Goal: Task Accomplishment & Management: Use online tool/utility

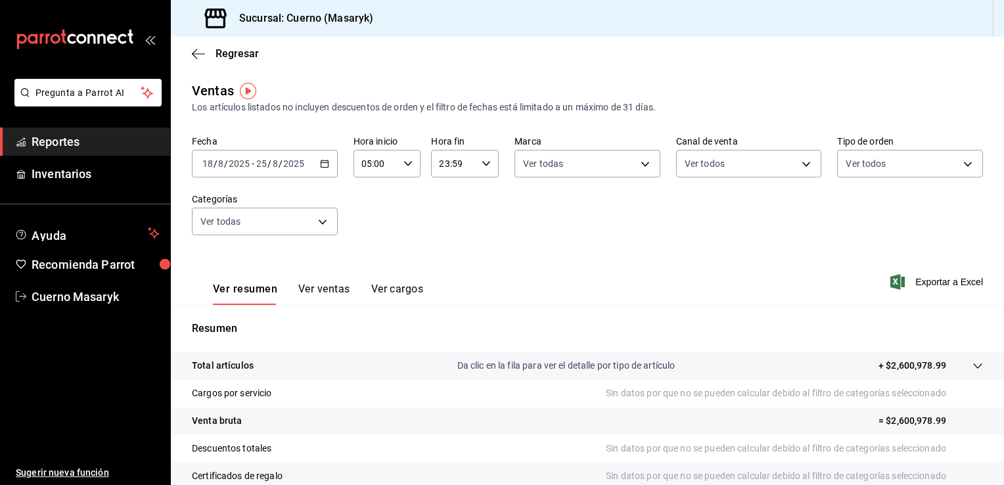
click at [106, 137] on span "Reportes" at bounding box center [96, 142] width 128 height 18
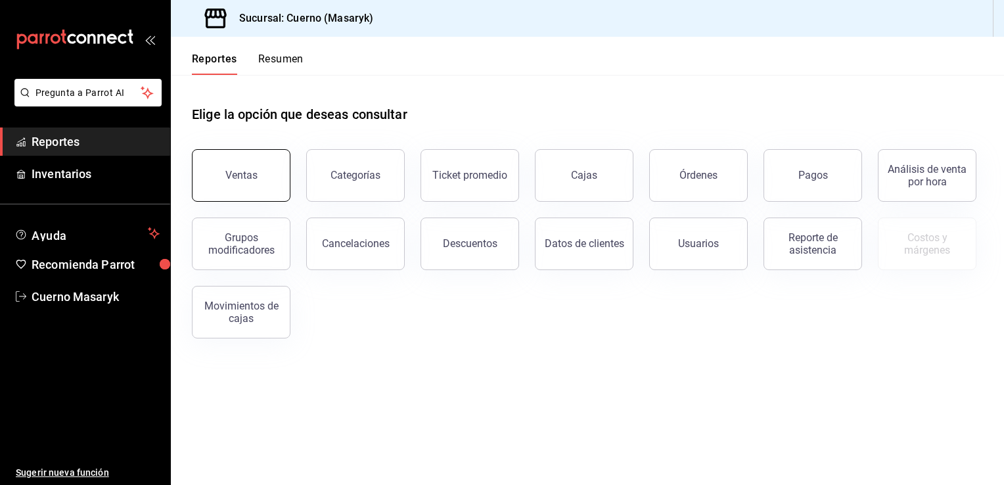
click at [279, 196] on button "Ventas" at bounding box center [241, 175] width 99 height 53
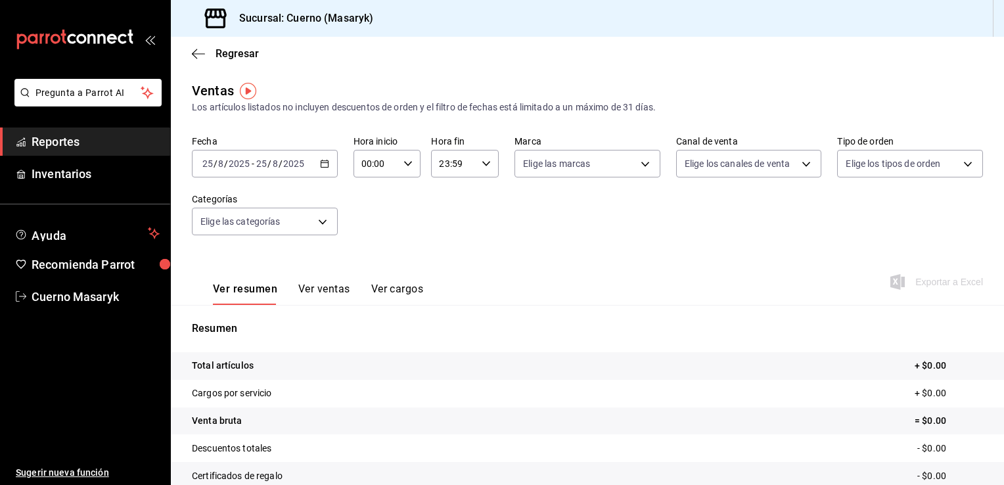
click at [329, 160] on div "[DATE] [DATE] - [DATE] [DATE]" at bounding box center [265, 164] width 146 height 28
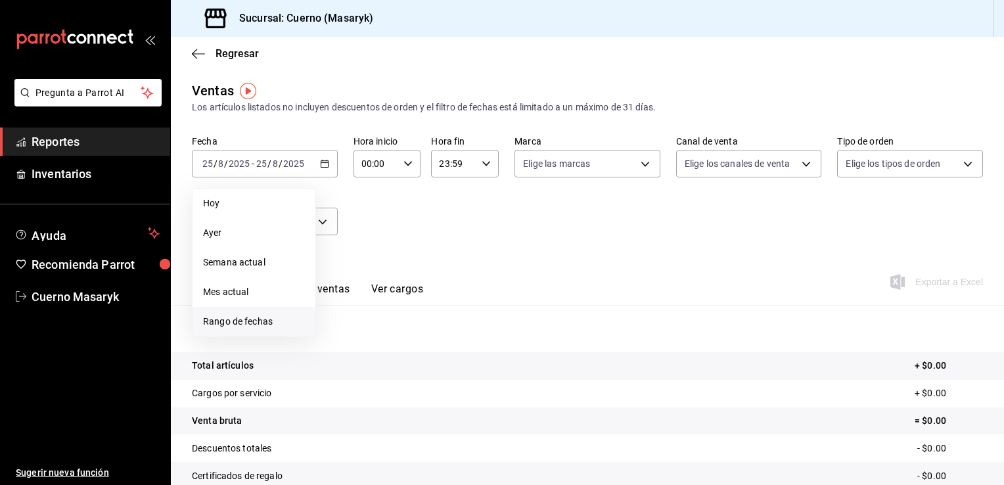
click at [243, 316] on span "Rango de fechas" at bounding box center [254, 322] width 102 height 14
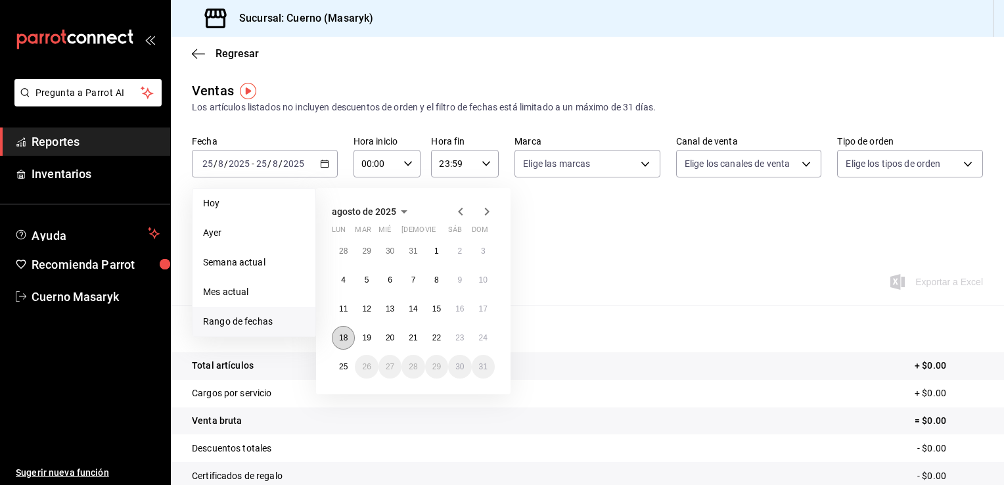
click at [346, 338] on abbr "18" at bounding box center [343, 337] width 9 height 9
click at [342, 361] on button "25" at bounding box center [343, 367] width 23 height 24
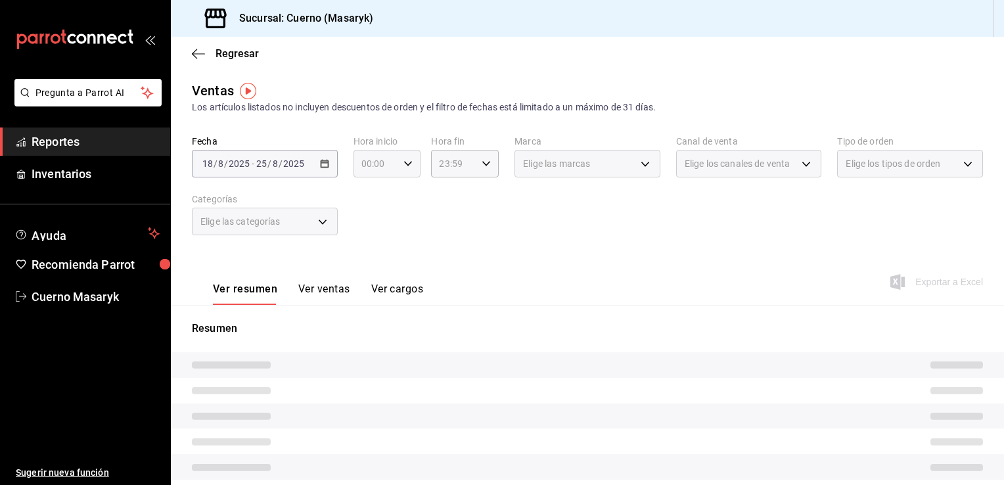
click at [408, 164] on icon "button" at bounding box center [408, 163] width 9 height 9
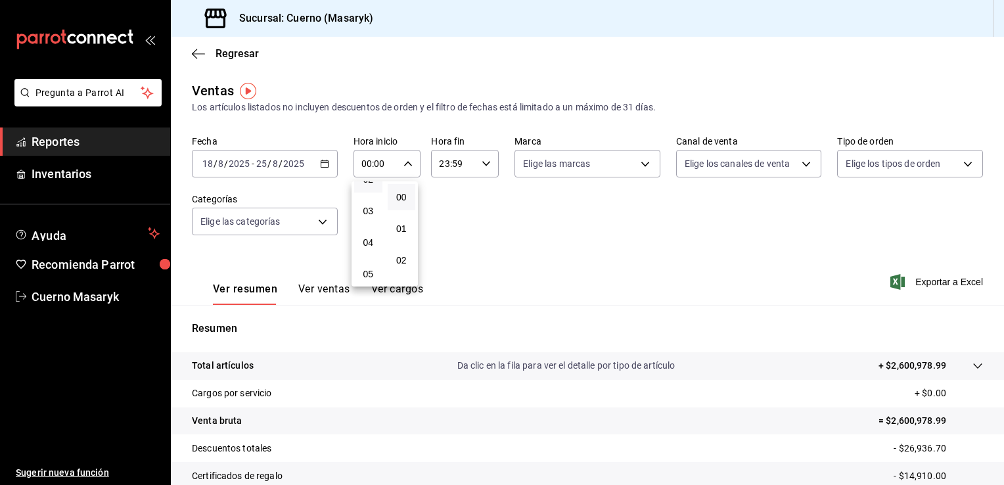
scroll to position [92, 0]
click at [369, 259] on button "05" at bounding box center [368, 263] width 28 height 26
type input "05:00"
click at [639, 177] on div at bounding box center [502, 242] width 1004 height 485
click at [644, 170] on body "Pregunta a Parrot AI Reportes Inventarios Ayuda Recomienda Parrot Cuerno Masary…" at bounding box center [502, 242] width 1004 height 485
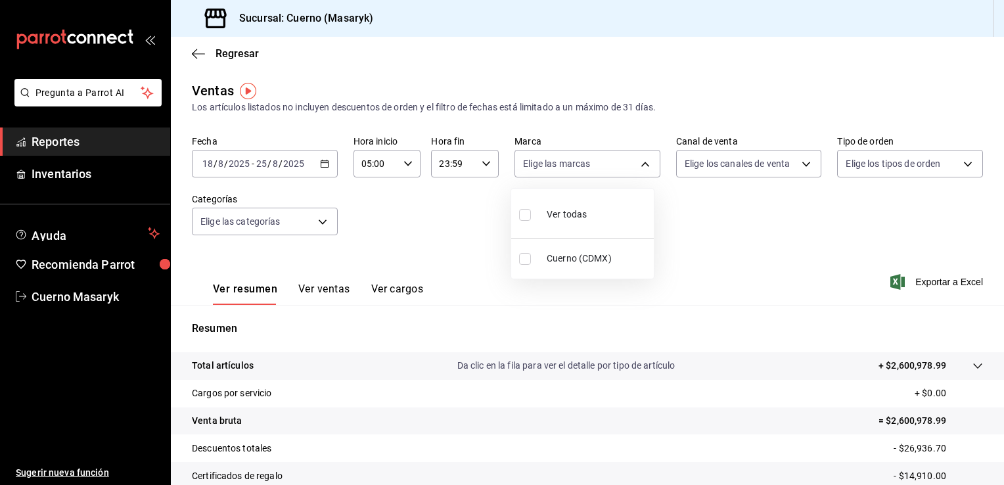
click at [576, 256] on span "Cuerno (CDMX)" at bounding box center [598, 259] width 102 height 14
type input "4ea0d660-02b3-4785-bb88-48b5ef6e196c"
checkbox input "true"
click at [815, 166] on div at bounding box center [502, 242] width 1004 height 485
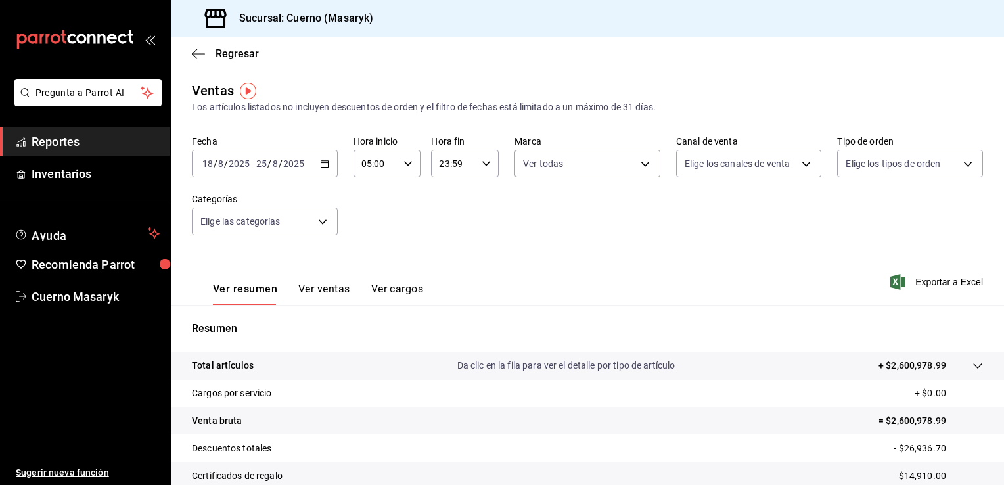
click at [810, 166] on body "Pregunta a Parrot AI Reportes Inventarios Ayuda Recomienda Parrot Cuerno Masary…" at bounding box center [502, 242] width 1004 height 485
click at [759, 211] on li "Ver todos" at bounding box center [742, 213] width 143 height 39
type input "PARROT,UBER_EATS,RAPPI,DIDI_FOOD,ONLINE"
checkbox input "true"
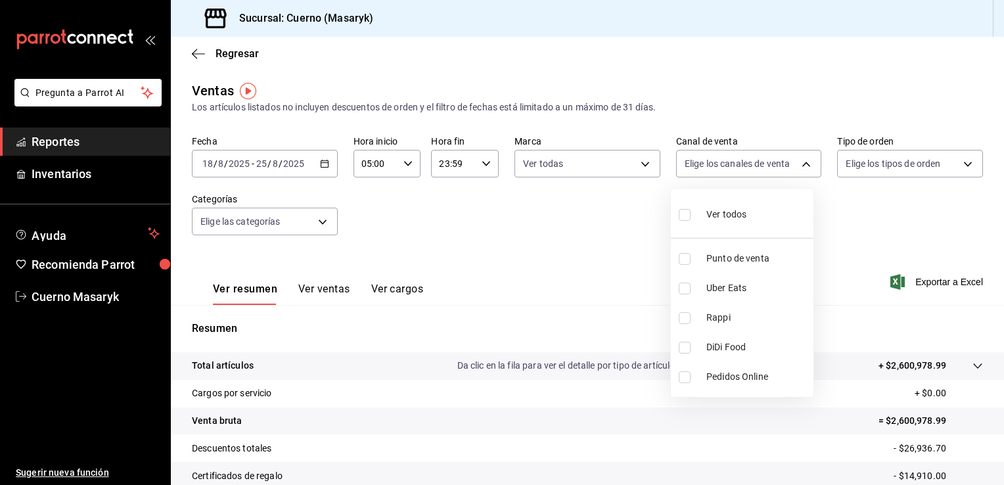
checkbox input "true"
click at [960, 162] on div at bounding box center [502, 242] width 1004 height 485
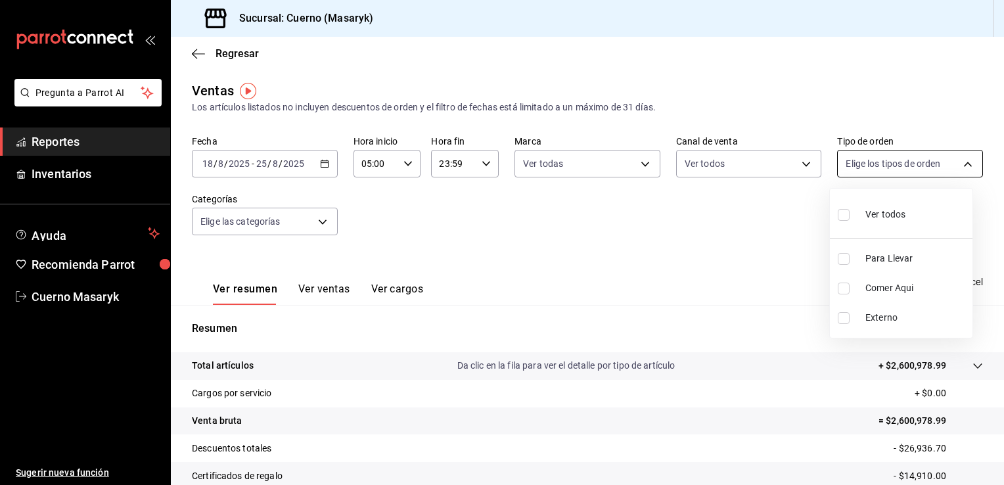
click at [960, 162] on body "Pregunta a Parrot AI Reportes Inventarios Ayuda Recomienda Parrot Cuerno Masary…" at bounding box center [502, 242] width 1004 height 485
click at [916, 207] on li "Ver todos" at bounding box center [901, 213] width 143 height 39
type input "d8208262-291b-4595-bbfa-ed1e8660efdb,73ecdc8a-b505-4242-b24a-d5f1595b9b0a,EXTER…"
checkbox input "true"
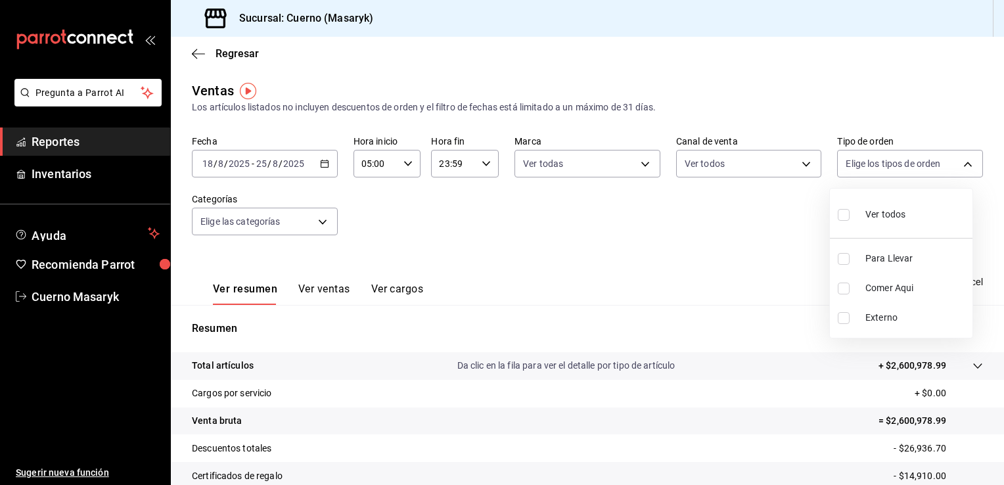
checkbox input "true"
click at [709, 222] on div at bounding box center [502, 242] width 1004 height 485
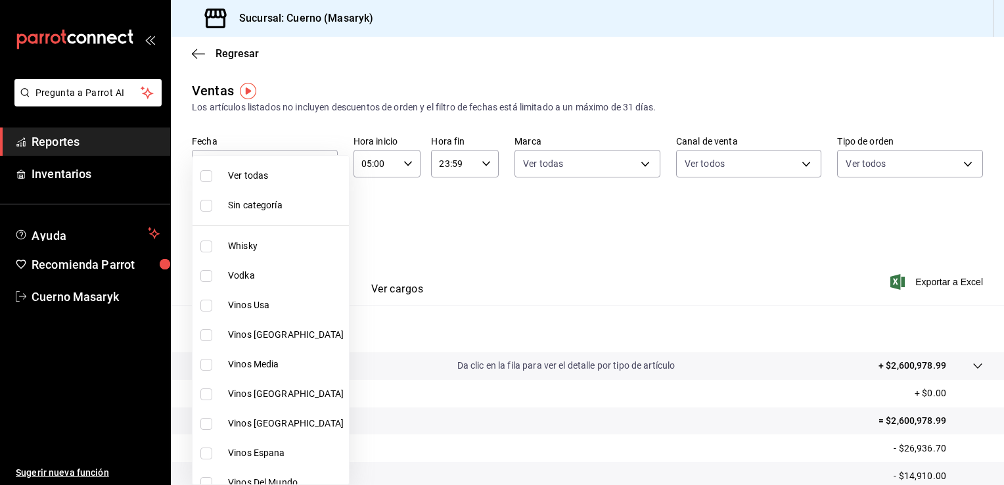
click at [316, 220] on body "Pregunta a Parrot AI Reportes Inventarios Ayuda Recomienda Parrot Cuerno Masary…" at bounding box center [502, 242] width 1004 height 485
click at [286, 171] on span "Ver todas" at bounding box center [286, 176] width 116 height 14
type input "c67b51a2-384c-483e-a5be-40afd3eac247,ec1a4520-4a99-4810-921e-4abf40ebc8c6,cd2d5…"
checkbox input "true"
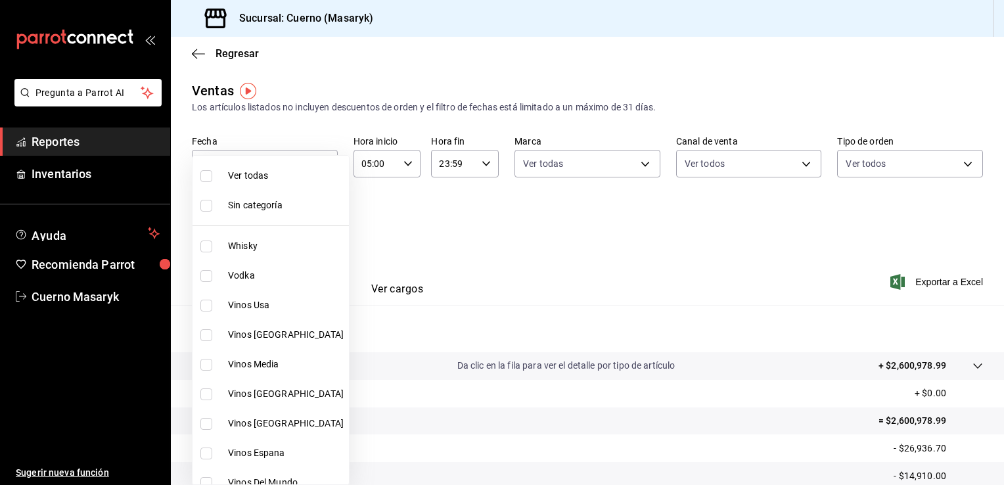
checkbox input "true"
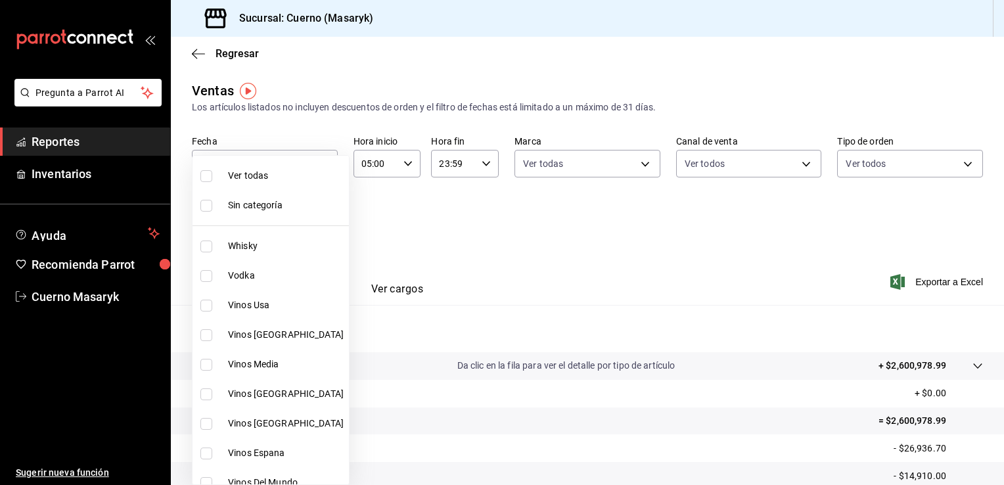
checkbox input "true"
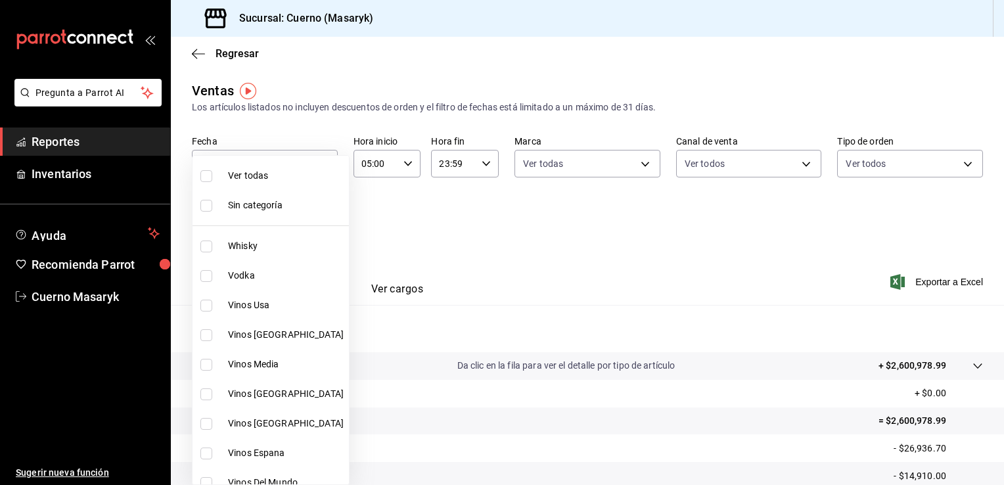
checkbox input "true"
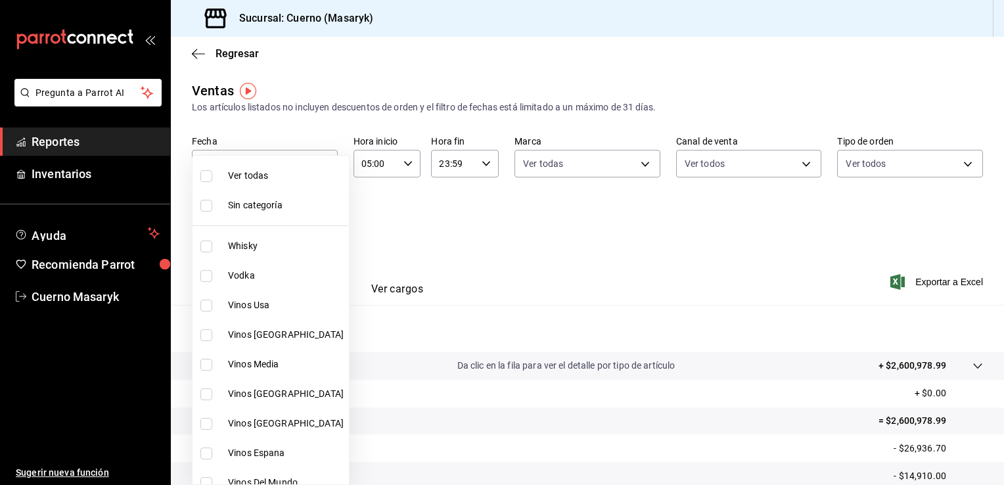
checkbox input "true"
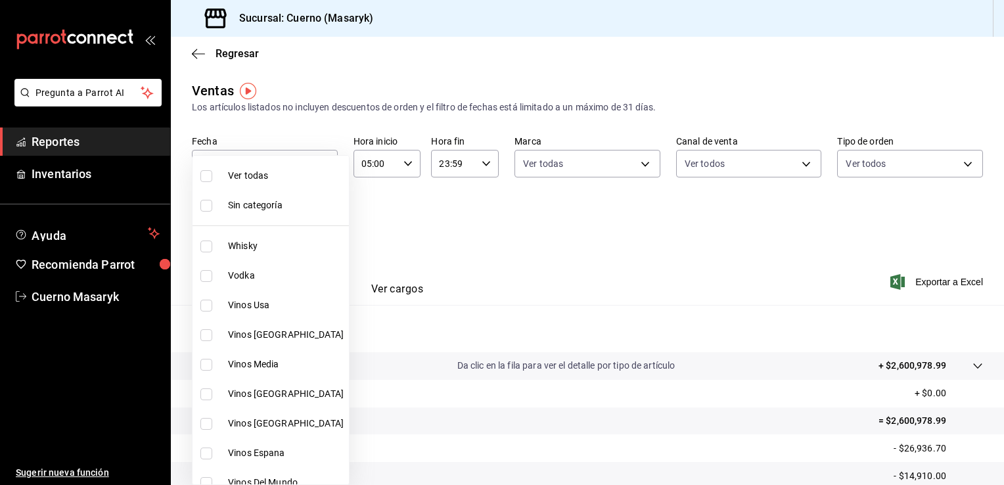
checkbox input "true"
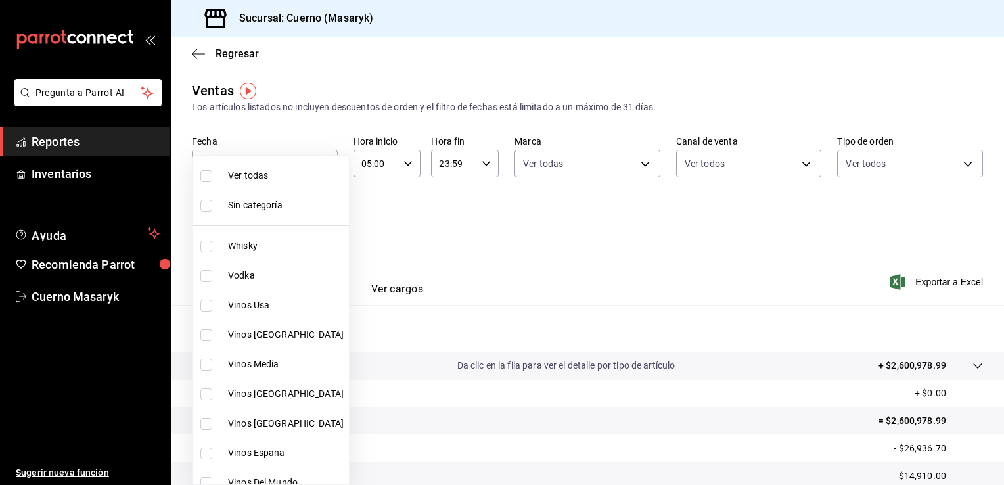
checkbox input "true"
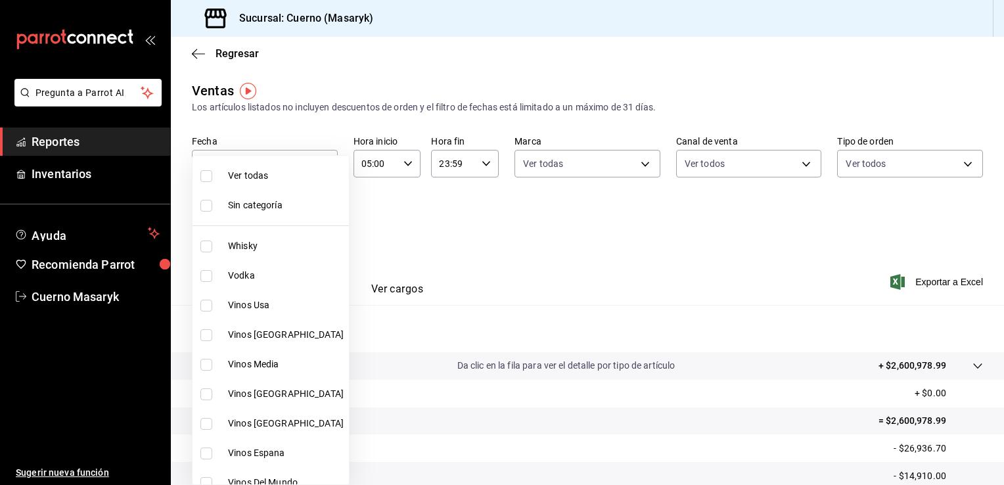
checkbox input "true"
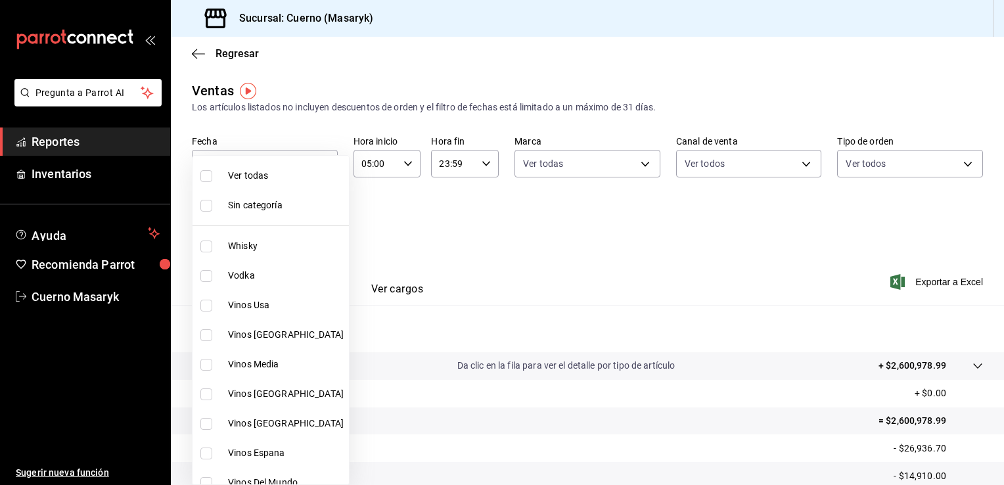
checkbox input "true"
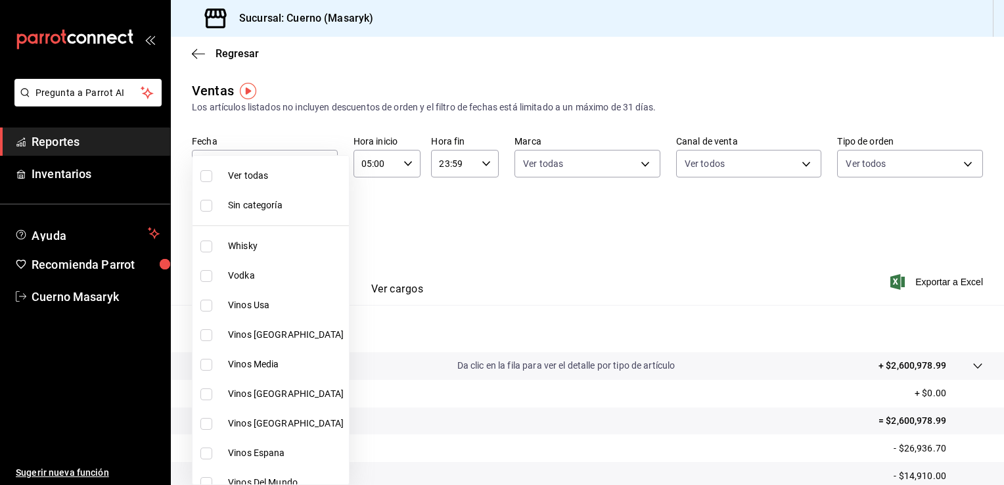
checkbox input "true"
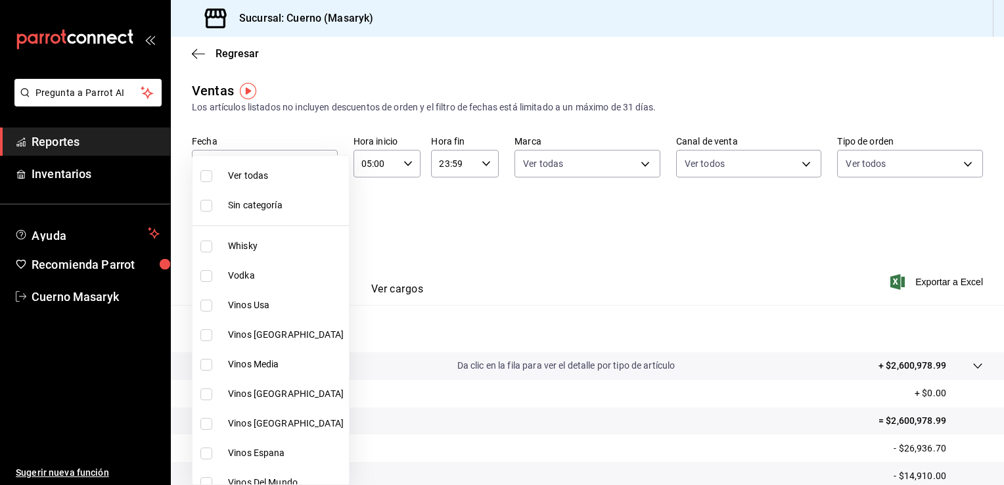
checkbox input "true"
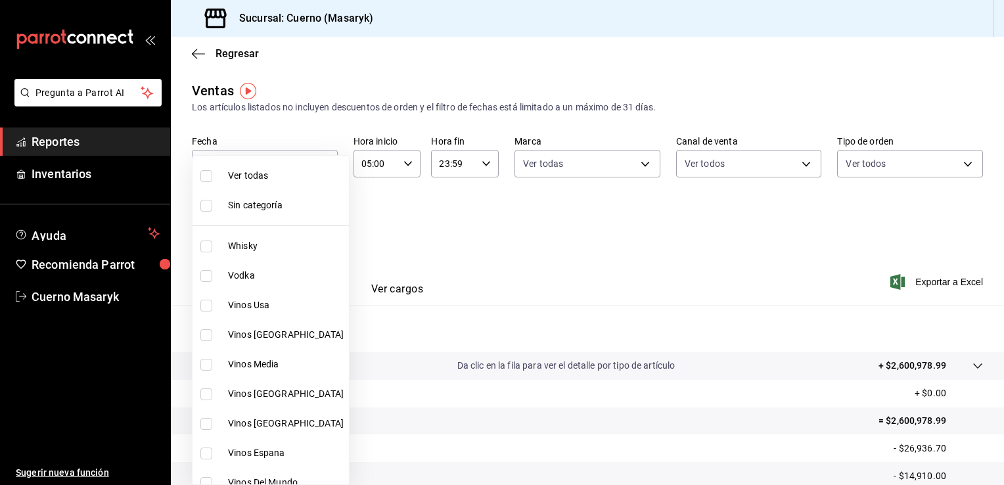
checkbox input "true"
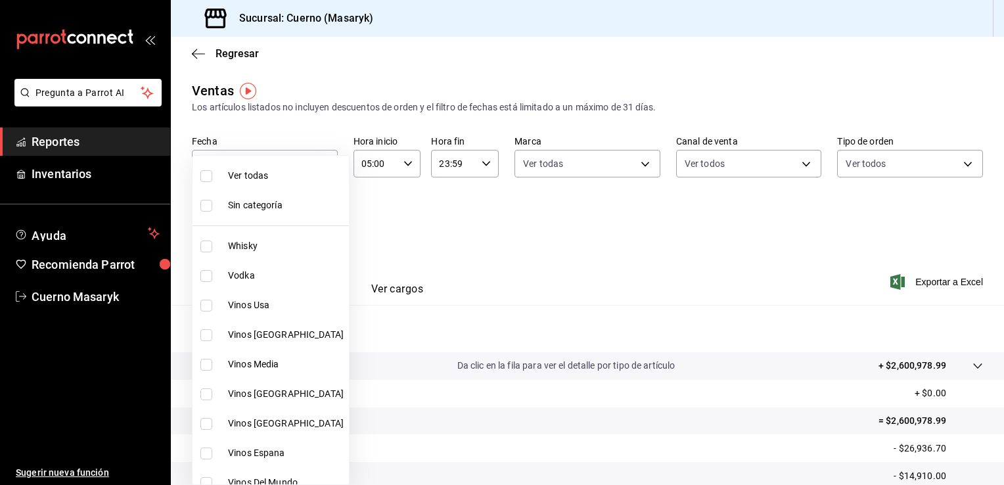
checkbox input "true"
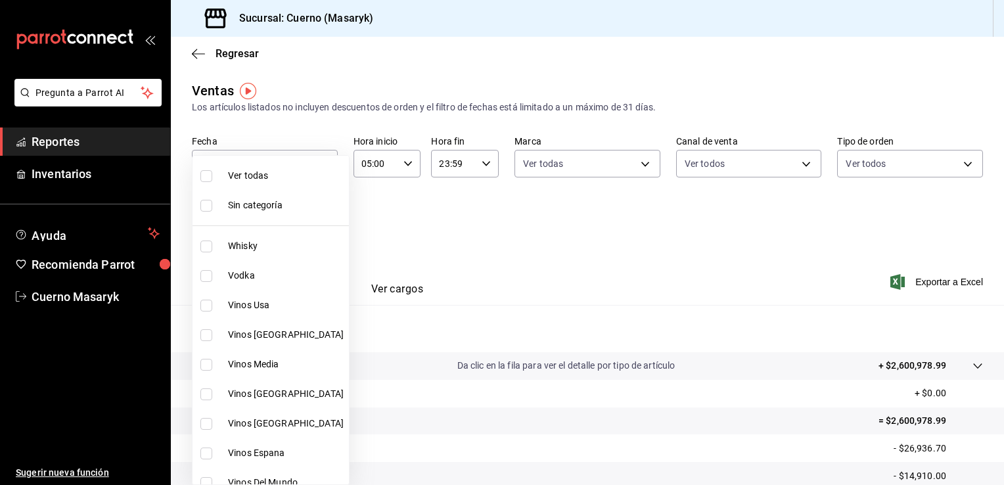
checkbox input "true"
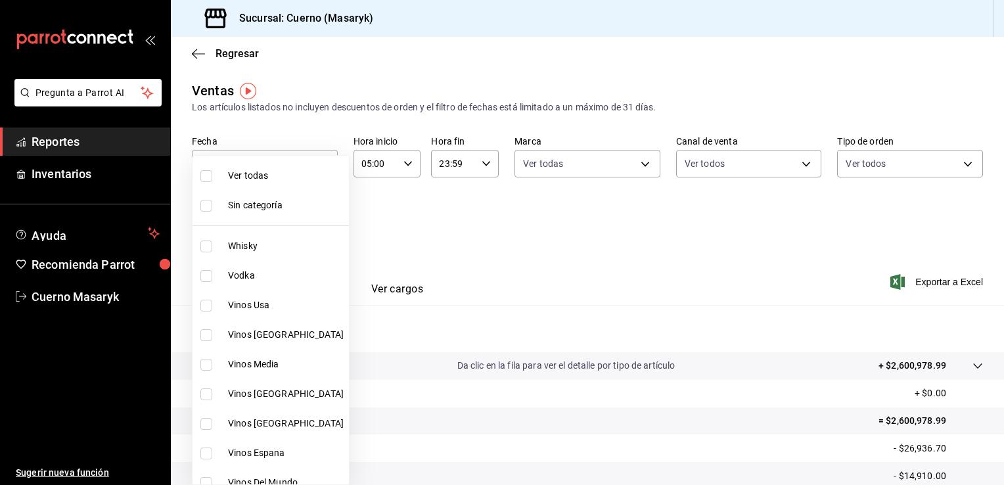
checkbox input "true"
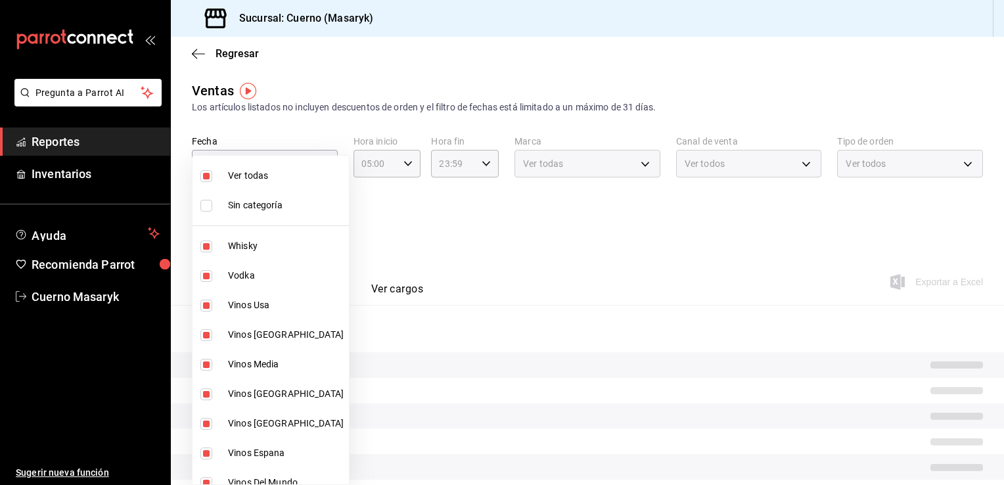
click at [278, 208] on span "Sin categoría" at bounding box center [286, 206] width 116 height 14
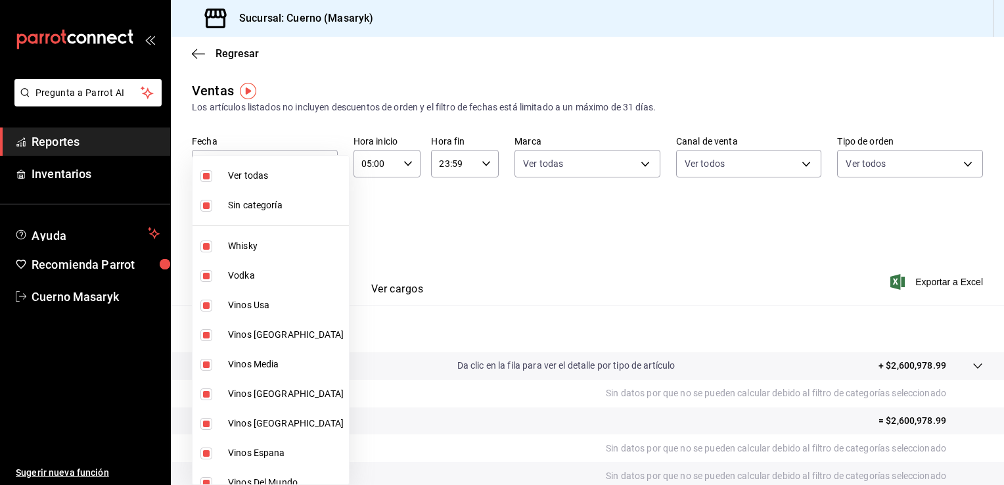
click at [278, 208] on span "Sin categoría" at bounding box center [286, 206] width 116 height 14
checkbox input "false"
click at [451, 233] on div at bounding box center [502, 242] width 1004 height 485
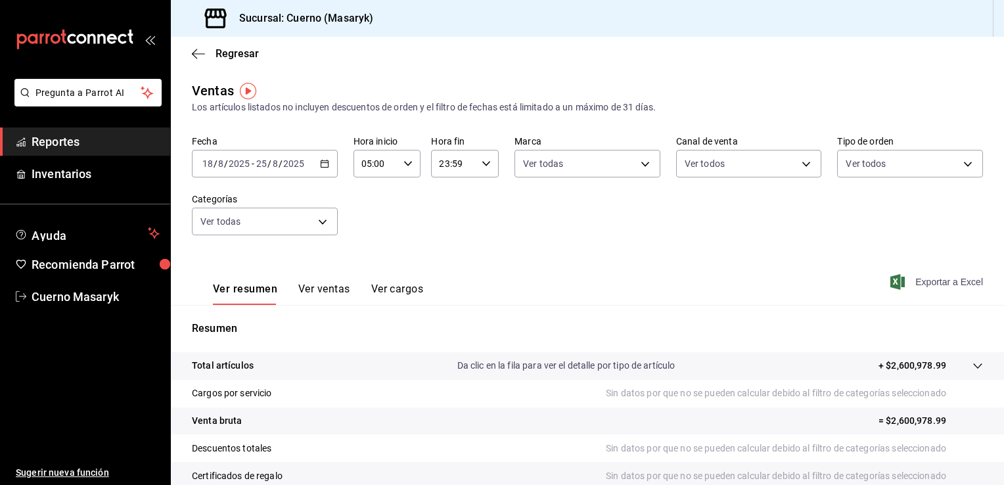
click at [923, 283] on span "Exportar a Excel" at bounding box center [938, 282] width 90 height 16
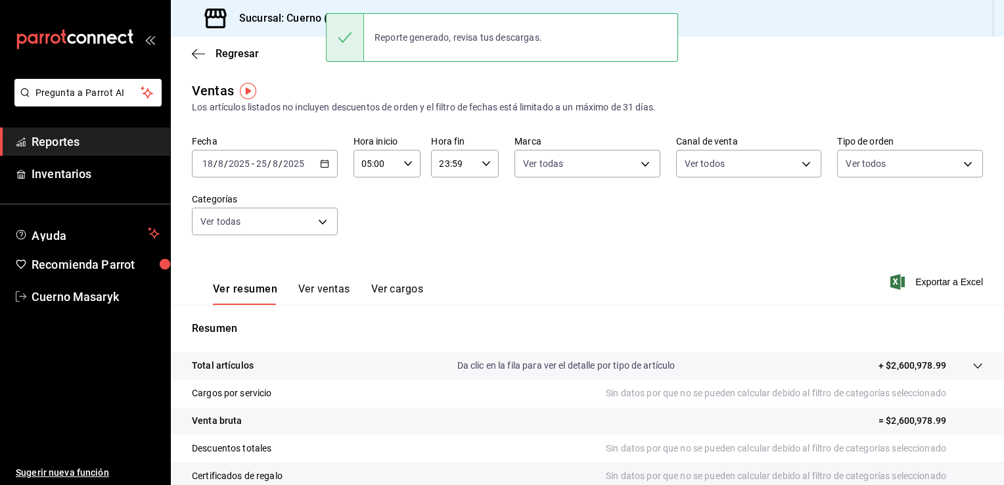
click at [498, 263] on div "Ver resumen Ver ventas Ver cargos Exportar a Excel" at bounding box center [587, 278] width 833 height 54
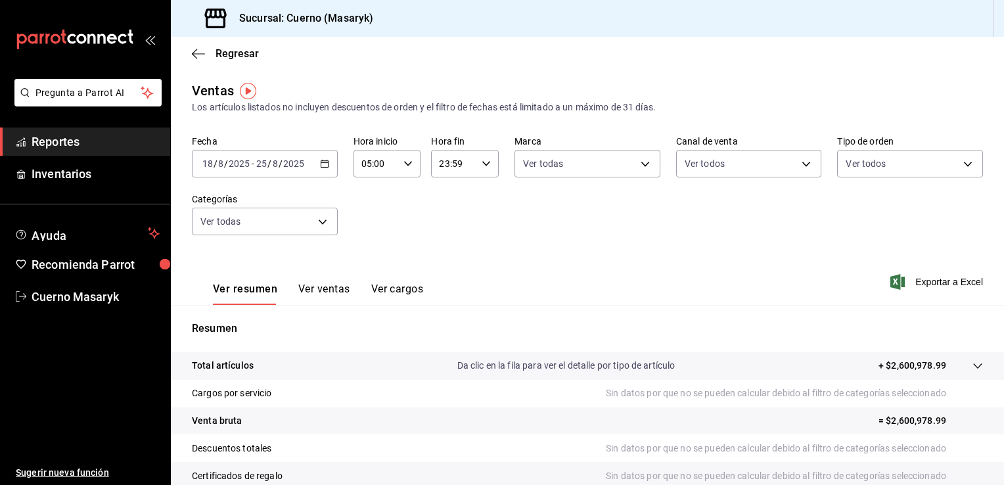
click at [320, 160] on icon "button" at bounding box center [324, 163] width 9 height 9
click at [582, 277] on div "Ver resumen Ver ventas Ver cargos Exportar a Excel" at bounding box center [587, 278] width 833 height 54
